Goal: Check status

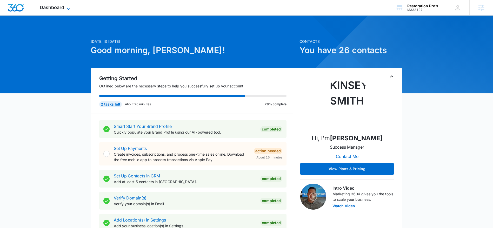
click at [67, 6] on icon at bounding box center [68, 9] width 6 height 6
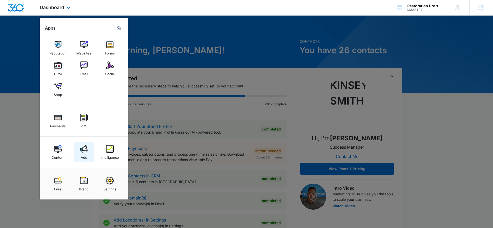
click at [84, 150] on img at bounding box center [84, 149] width 8 height 8
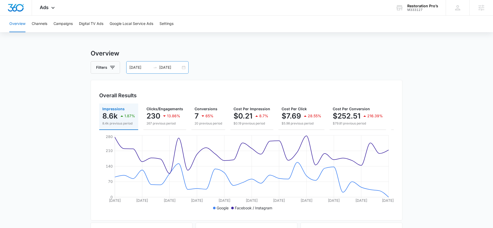
click at [169, 63] on div "09/14/2025 10/14/2025" at bounding box center [157, 67] width 62 height 12
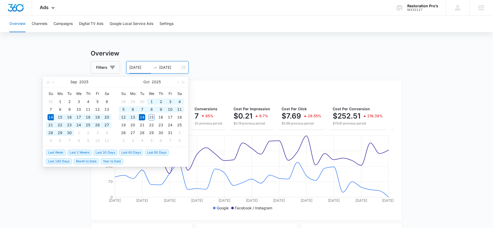
click at [227, 53] on h3 "Overview" at bounding box center [247, 53] width 312 height 9
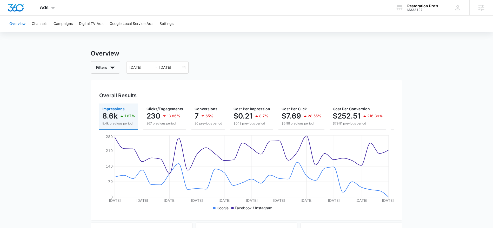
drag, startPoint x: 53, startPoint y: 7, endPoint x: 25, endPoint y: 59, distance: 59.3
click at [53, 7] on icon at bounding box center [53, 8] width 6 height 6
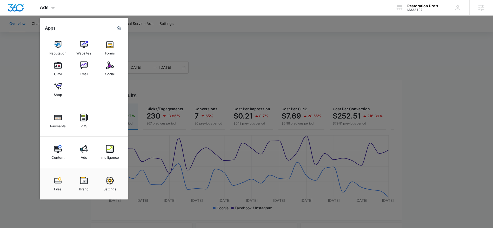
drag, startPoint x: 192, startPoint y: 44, endPoint x: 135, endPoint y: 50, distance: 57.2
click at [190, 44] on div at bounding box center [246, 114] width 493 height 228
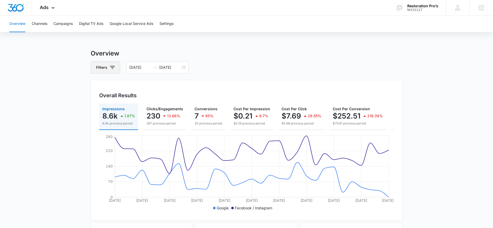
click at [112, 69] on icon "button" at bounding box center [112, 67] width 6 height 6
click at [155, 86] on icon "Show Channel filters" at bounding box center [153, 86] width 6 height 6
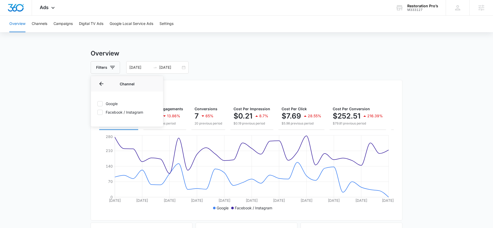
click at [103, 113] on label "Facebook / Instagram" at bounding box center [127, 112] width 60 height 5
click at [97, 112] on input "Facebook / Instagram" at bounding box center [97, 112] width 0 height 0
checkbox input "true"
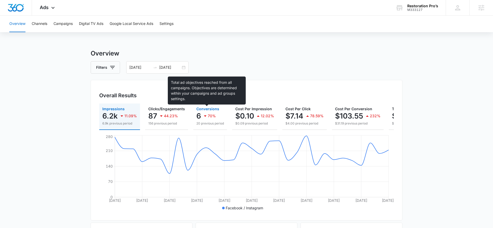
click at [202, 109] on span "Conversions" at bounding box center [207, 109] width 23 height 4
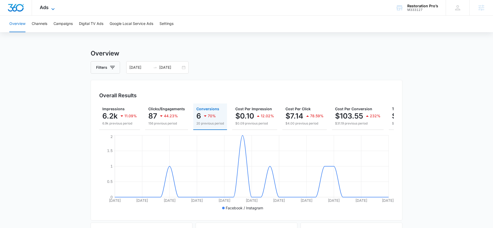
click at [55, 9] on icon at bounding box center [53, 9] width 6 height 6
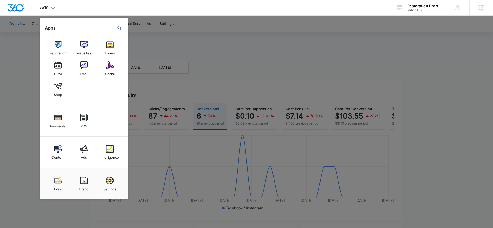
click at [88, 74] on link "Email" at bounding box center [84, 69] width 20 height 20
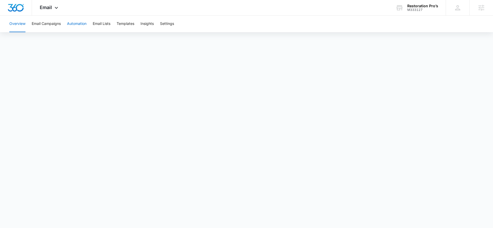
click at [74, 24] on button "Automation" at bounding box center [76, 24] width 19 height 17
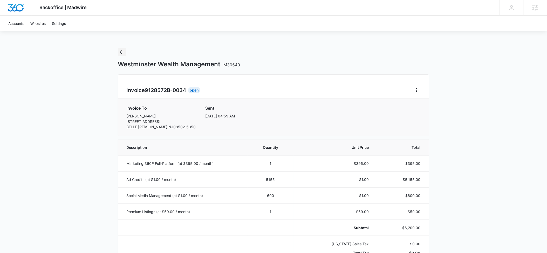
click at [121, 53] on icon "Back" at bounding box center [122, 52] width 6 height 6
